Goal: Transaction & Acquisition: Purchase product/service

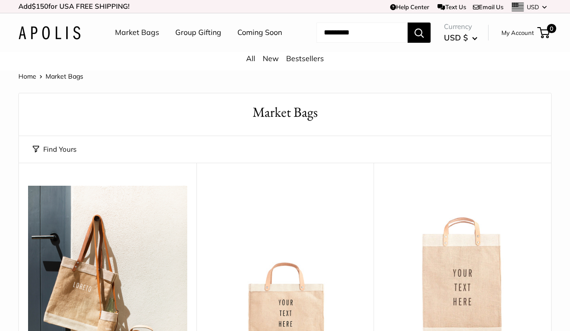
click at [267, 63] on link "New" at bounding box center [271, 58] width 16 height 9
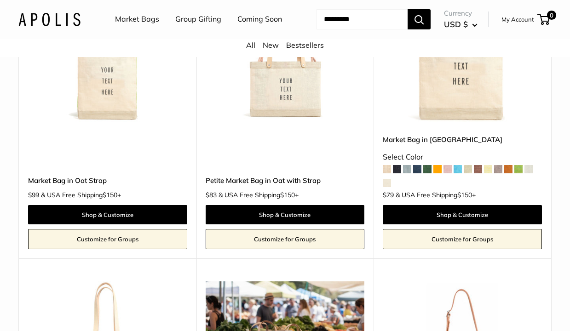
scroll to position [223, 0]
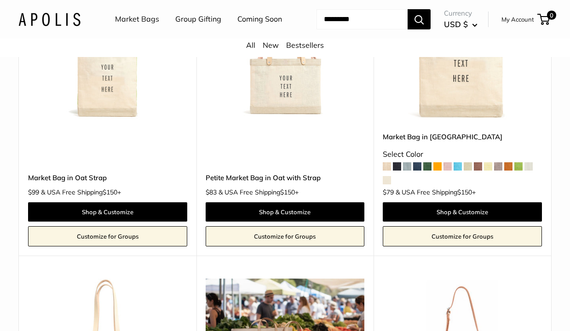
click at [439, 171] on span at bounding box center [437, 166] width 8 height 8
